Goal: Navigation & Orientation: Find specific page/section

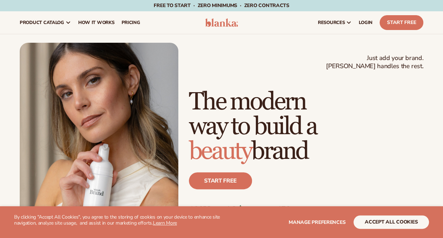
click at [214, 20] on img at bounding box center [221, 22] width 33 height 8
click at [224, 26] on img at bounding box center [221, 22] width 33 height 8
click at [359, 20] on link "LOGIN" at bounding box center [366, 22] width 21 height 23
